Goal: Transaction & Acquisition: Purchase product/service

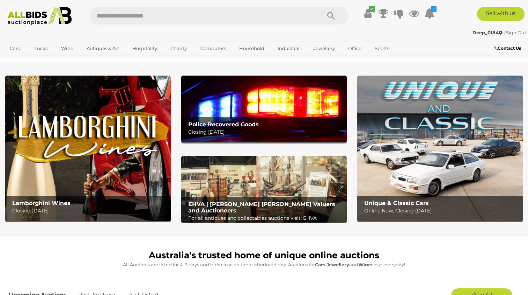
click at [261, 131] on p "Closing Tuesday 14th October" at bounding box center [265, 132] width 155 height 9
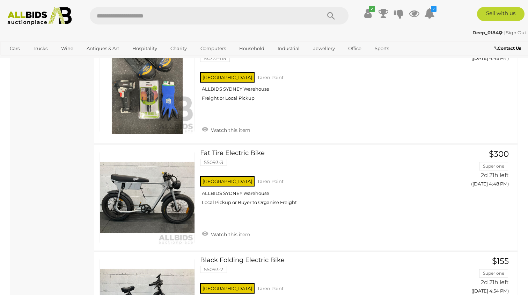
scroll to position [1541, 0]
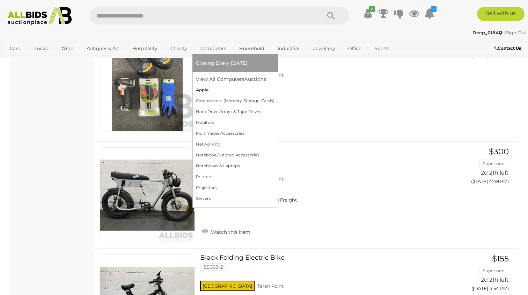
drag, startPoint x: 216, startPoint y: 83, endPoint x: 215, endPoint y: 88, distance: 5.4
click at [215, 88] on ul "Closing Every [DATE] View All Computers Auctions Apple" at bounding box center [235, 129] width 79 height 150
click at [215, 87] on link "Apple" at bounding box center [235, 90] width 79 height 11
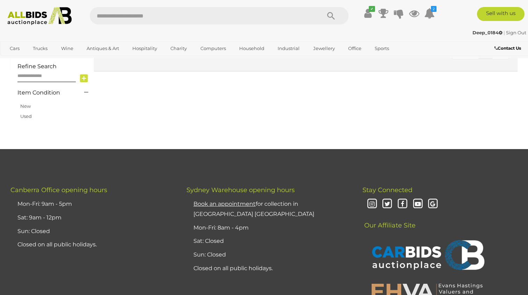
scroll to position [255, 0]
